Goal: Book appointment/travel/reservation

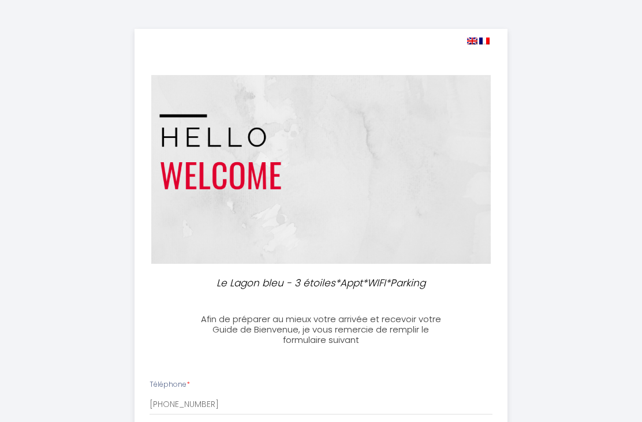
select select
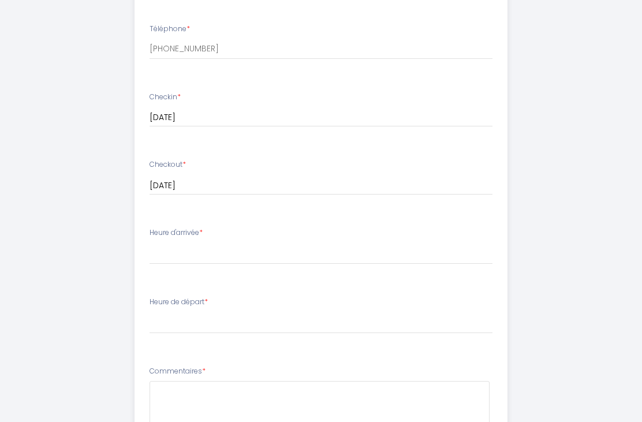
scroll to position [355, 0]
click at [197, 243] on select "15:00 15:30 16:00 16:30 17:00 17:30 18:00 18:30 19:00 19:30 20:00 20:30 21:00 2…" at bounding box center [320, 253] width 343 height 22
select select "18:30"
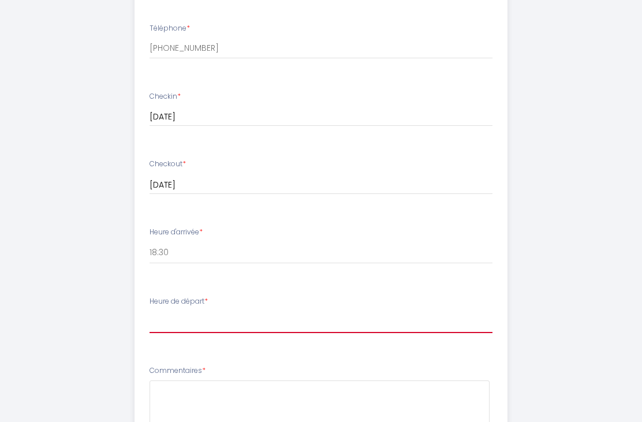
click at [232, 316] on select "00:00 00:30 01:00 01:30 02:00 02:30 03:00 03:30 04:00 04:30 05:00 05:30 06:00 0…" at bounding box center [320, 322] width 343 height 22
select select "10:00"
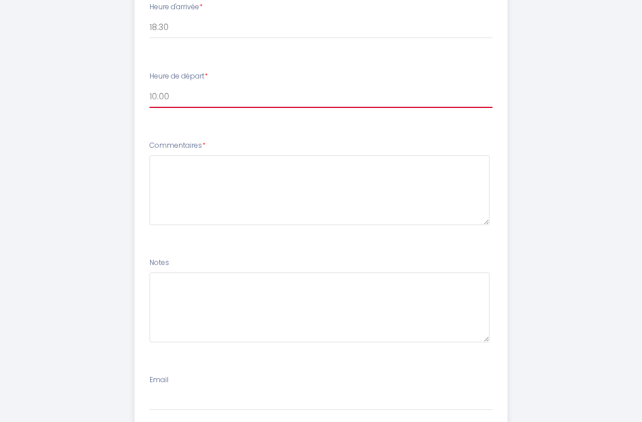
scroll to position [625, 0]
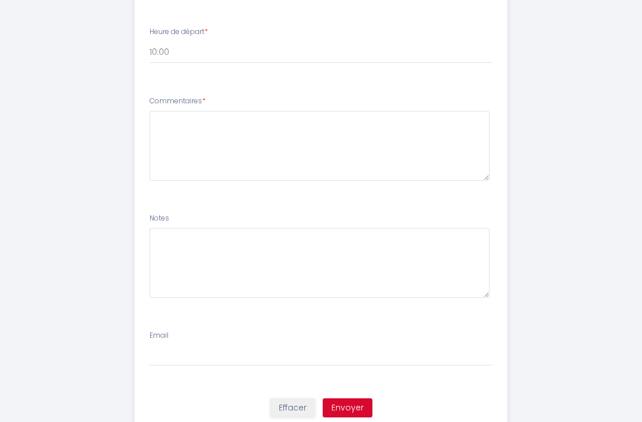
click at [366, 402] on button "Envoyer" at bounding box center [348, 408] width 50 height 20
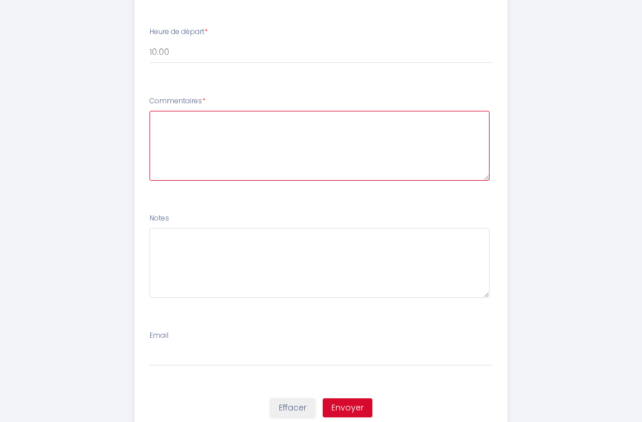
click at [235, 132] on textarea at bounding box center [319, 146] width 340 height 70
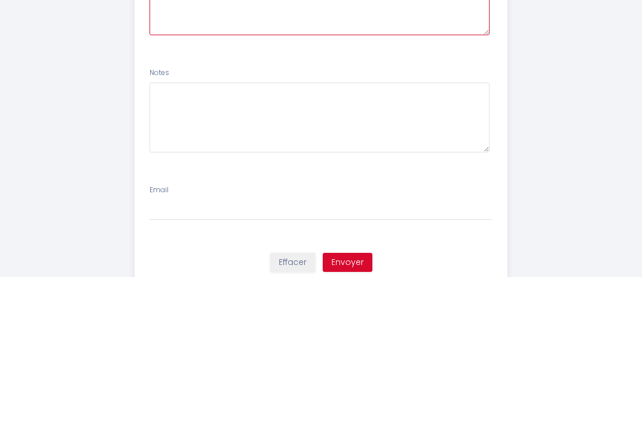
scroll to position [662, 0]
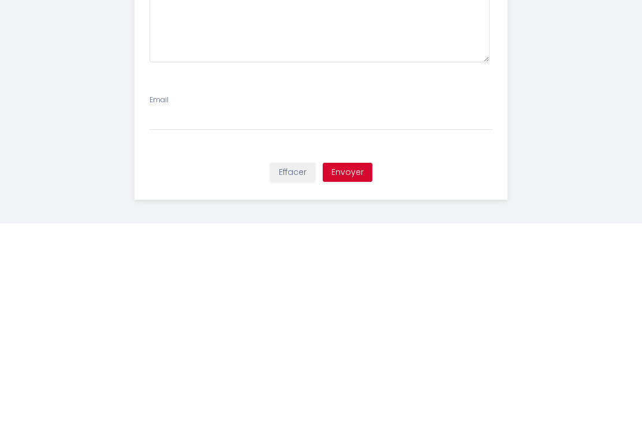
type textarea "Ravis de loger chez vous pour notre séjour. L’appartement a l’air super !"
click at [266, 308] on input "Email" at bounding box center [320, 318] width 343 height 21
click at [357, 361] on button "Envoyer" at bounding box center [348, 371] width 50 height 20
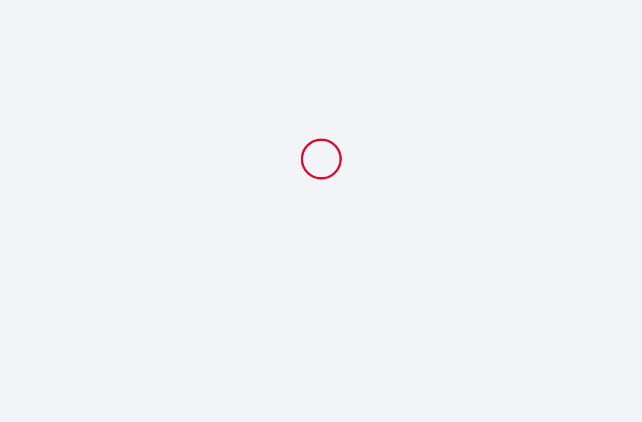
select select "18:30"
select select "10:00"
